Goal: Task Accomplishment & Management: Complete application form

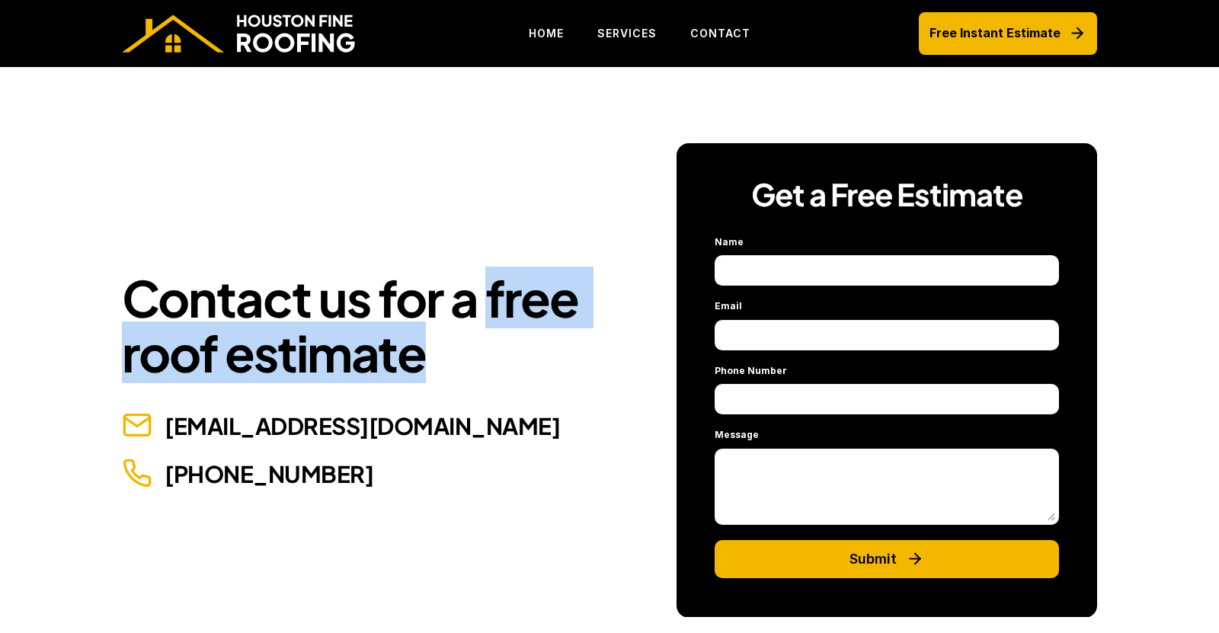
drag, startPoint x: 489, startPoint y: 296, endPoint x: 540, endPoint y: 340, distance: 67.0
click at [540, 340] on h1 "Contact us for a free roof estimate" at bounding box center [366, 325] width 488 height 109
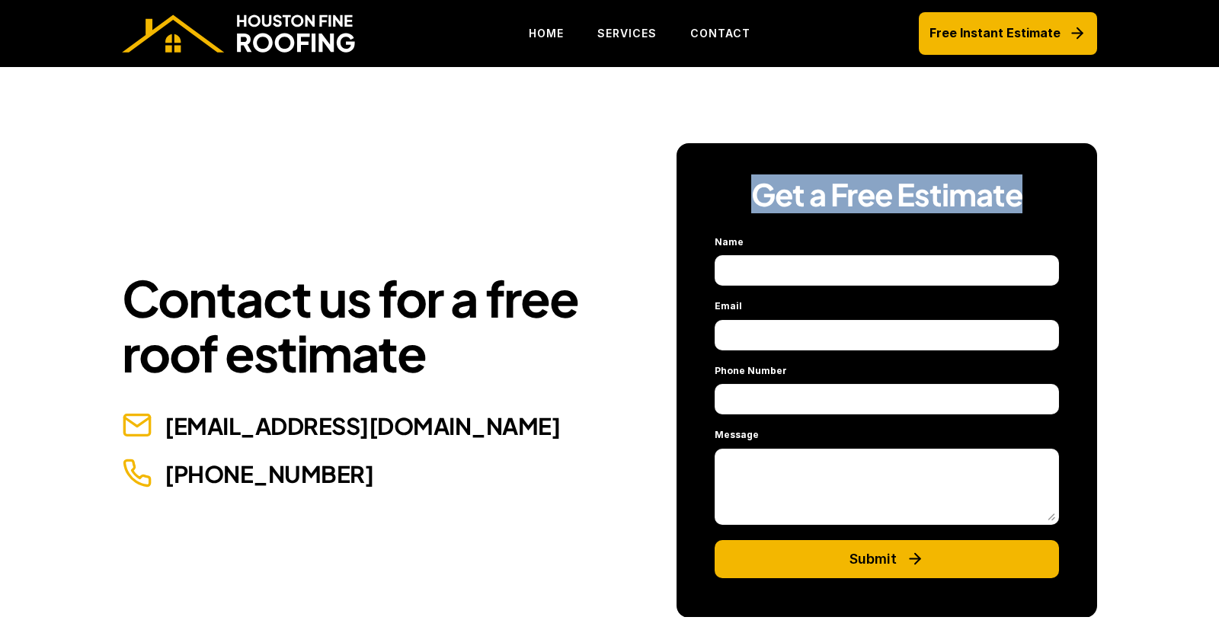
drag, startPoint x: 754, startPoint y: 199, endPoint x: 1056, endPoint y: 197, distance: 302.5
click at [1054, 198] on h3 "Get a Free Estimate" at bounding box center [887, 194] width 344 height 35
copy h3 "Get a Free Estimate"
